Goal: Information Seeking & Learning: Learn about a topic

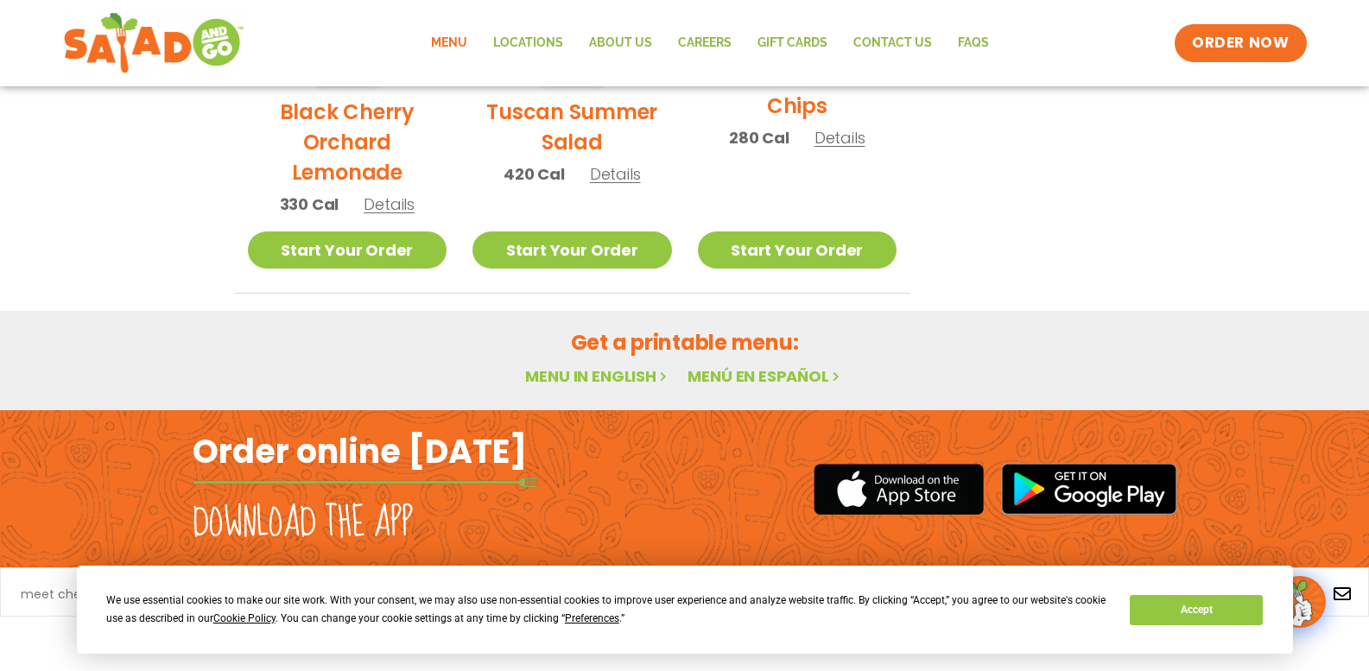
scroll to position [1042, 0]
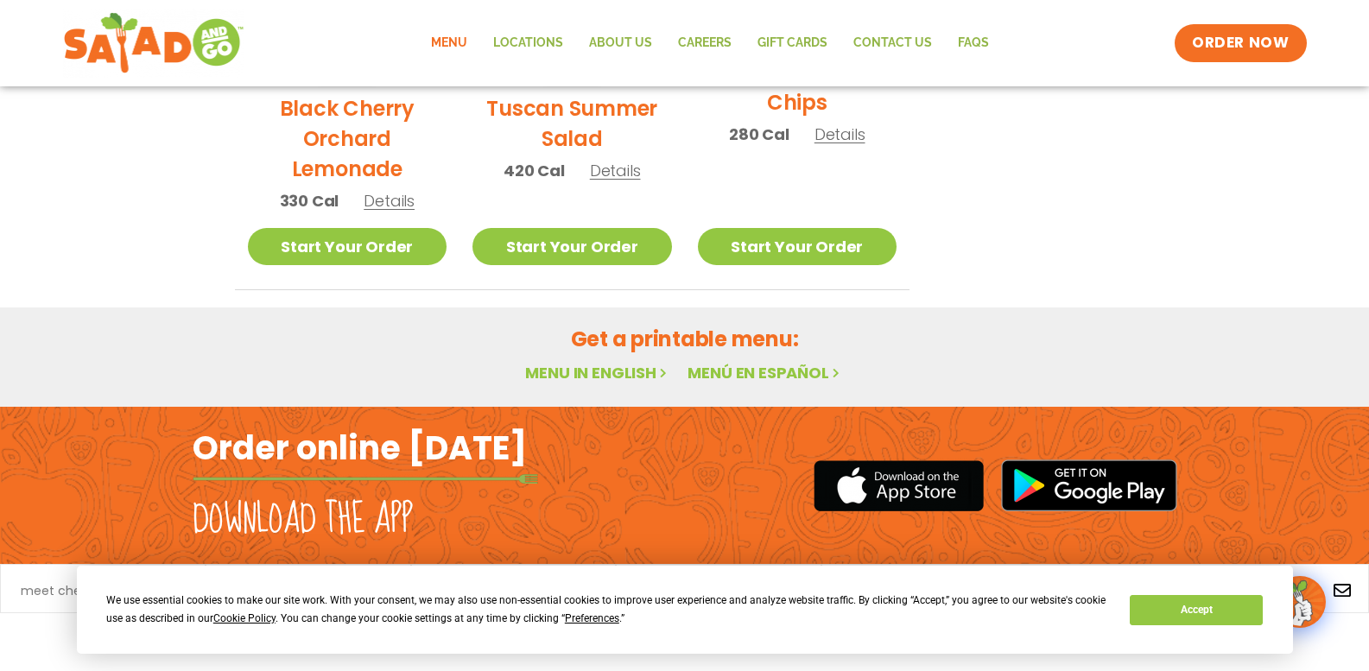
click at [558, 374] on link "Menu in English" at bounding box center [597, 373] width 145 height 22
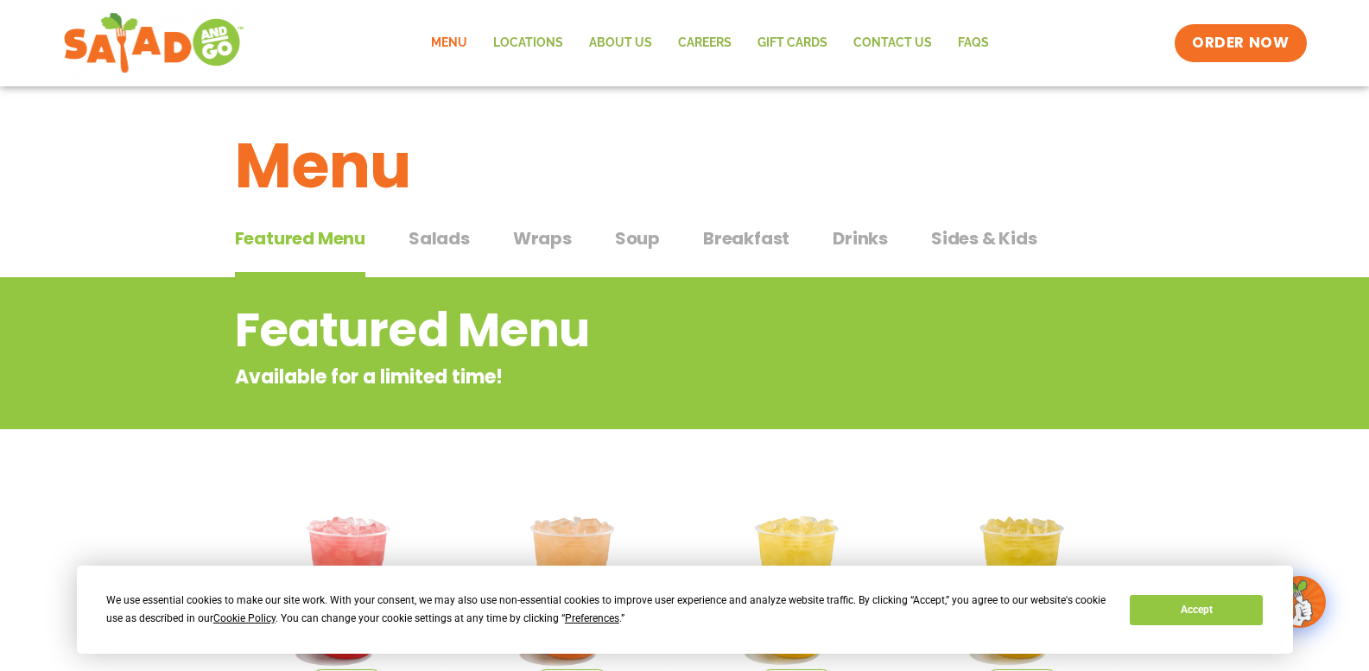
click at [448, 39] on link "Menu" at bounding box center [449, 43] width 62 height 40
click at [434, 238] on span "Salads" at bounding box center [439, 238] width 61 height 26
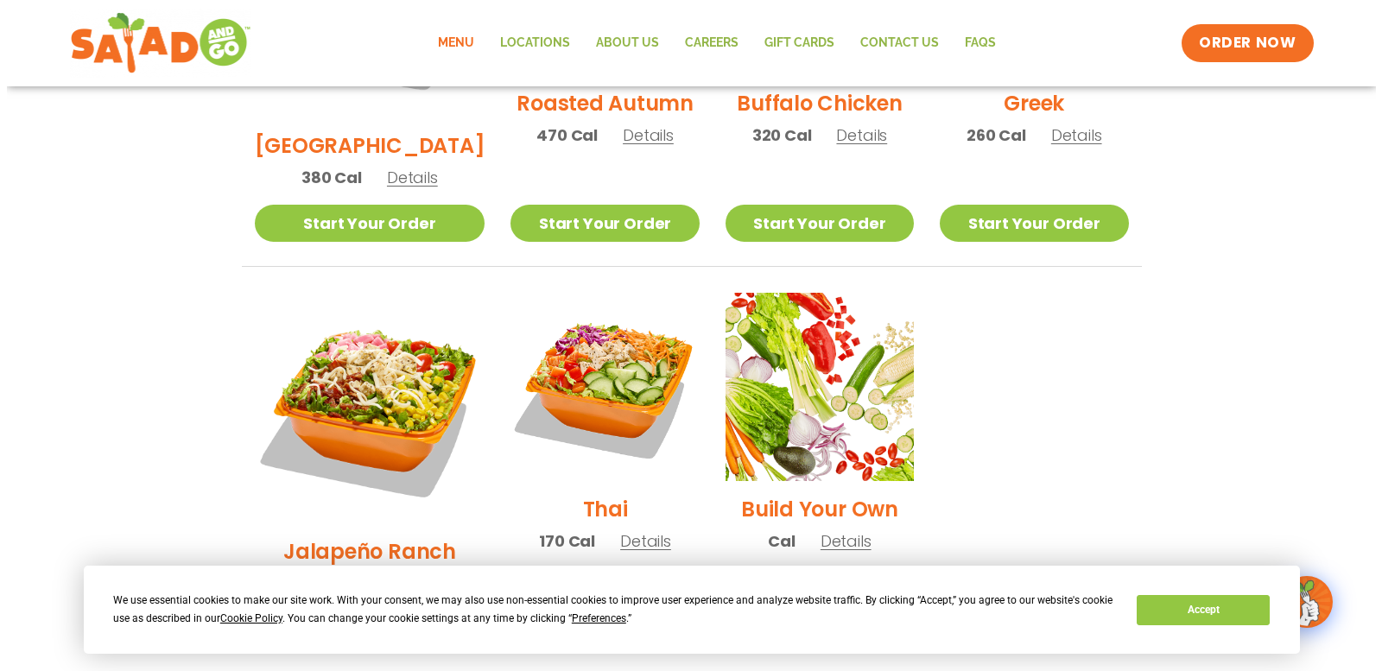
scroll to position [1036, 0]
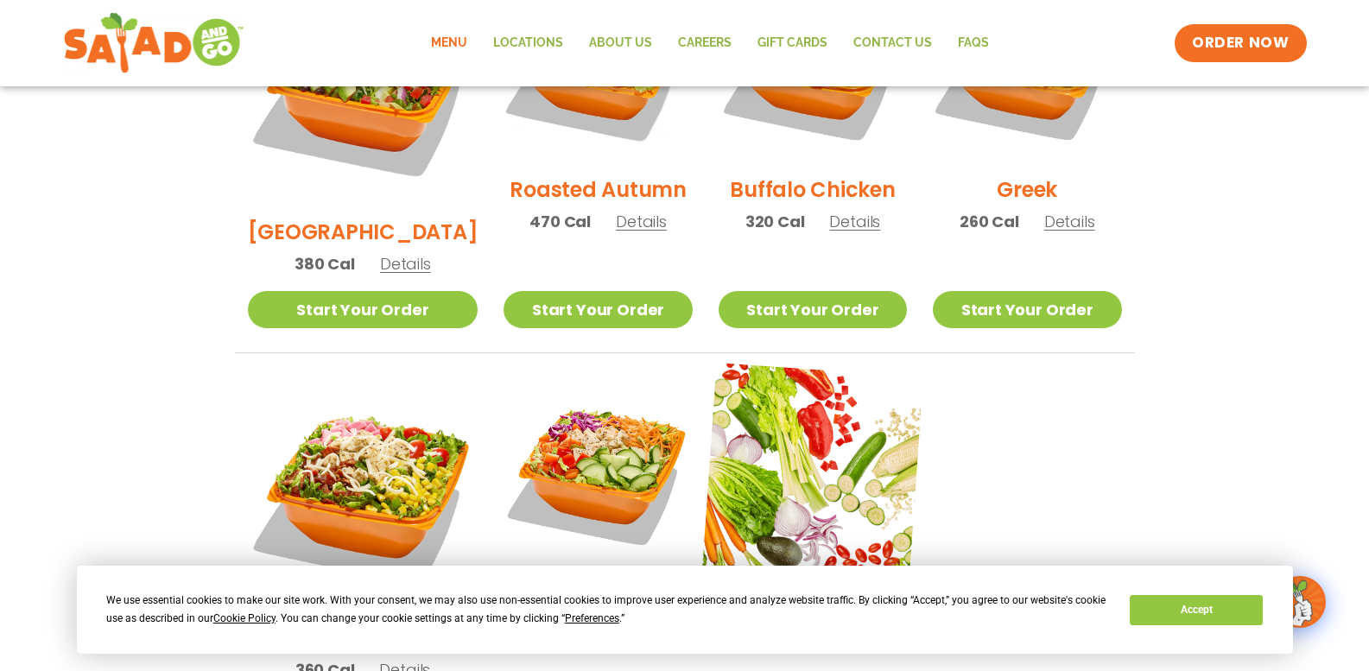
click at [806, 427] on img at bounding box center [812, 473] width 221 height 221
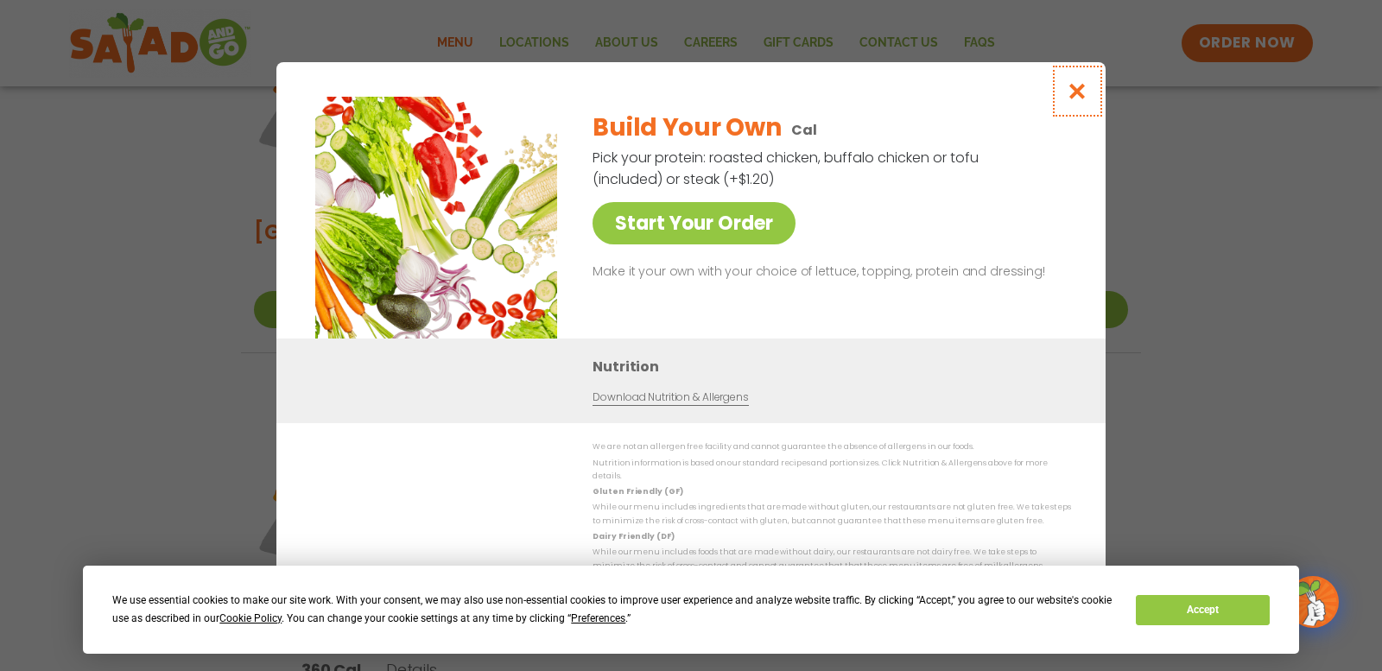
click at [1084, 93] on icon "Close modal" at bounding box center [1078, 91] width 22 height 18
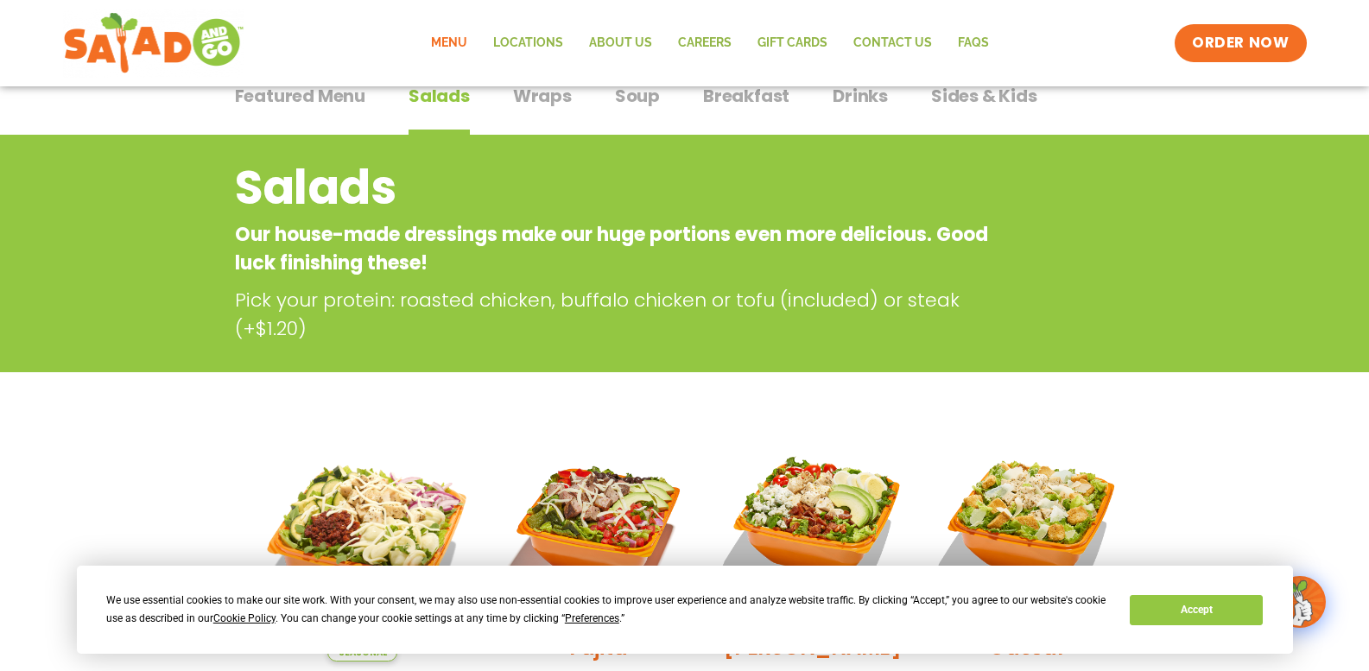
scroll to position [80, 0]
